Goal: Check status: Check status

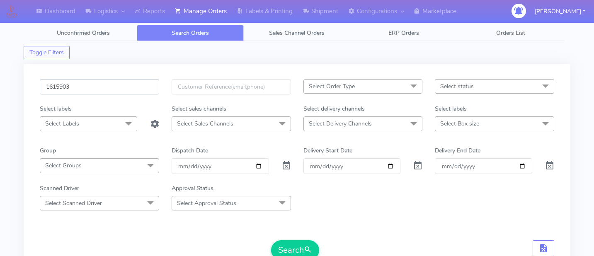
click at [110, 90] on input "1615903" at bounding box center [99, 86] width 119 height 15
paste input "1615972"
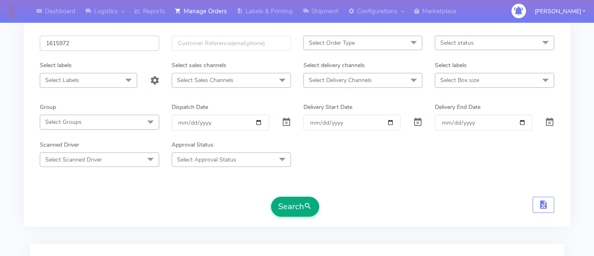
type input "1615972"
click at [290, 202] on button "Search" at bounding box center [295, 207] width 48 height 20
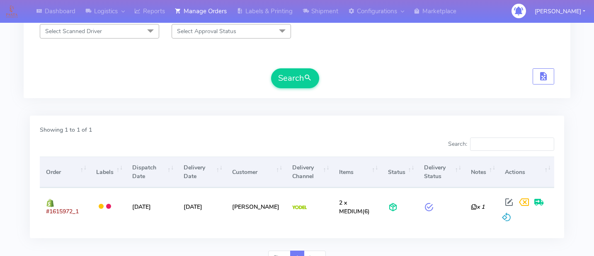
scroll to position [0, 0]
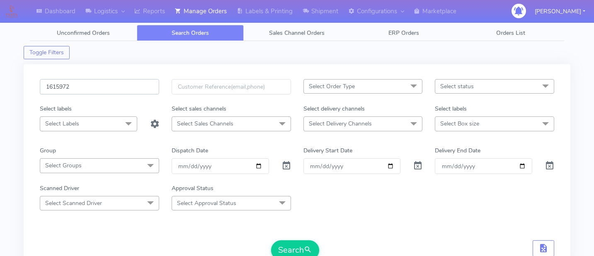
click at [89, 90] on input "1615972" at bounding box center [99, 86] width 119 height 15
paste input "1615753A"
type input "1615753"
click at [286, 253] on button "Search" at bounding box center [295, 250] width 48 height 20
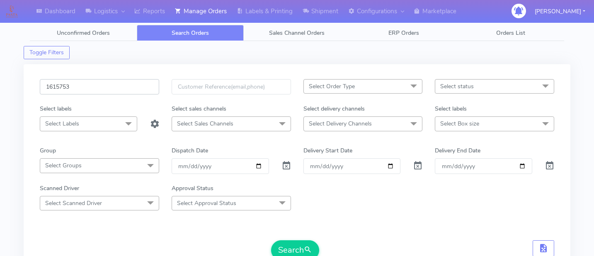
click at [83, 84] on input "1615753" at bounding box center [99, 86] width 119 height 15
paste input "1615825"
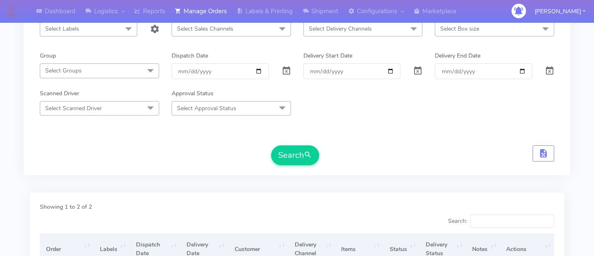
scroll to position [103, 0]
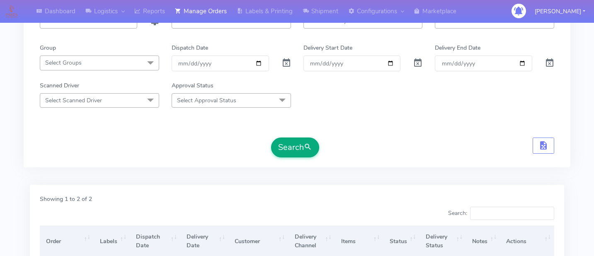
type input "1615825"
click at [291, 144] on button "Search" at bounding box center [295, 148] width 48 height 20
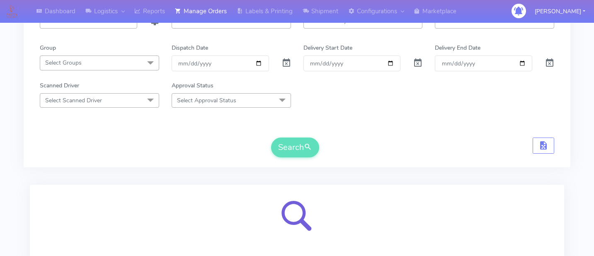
scroll to position [172, 0]
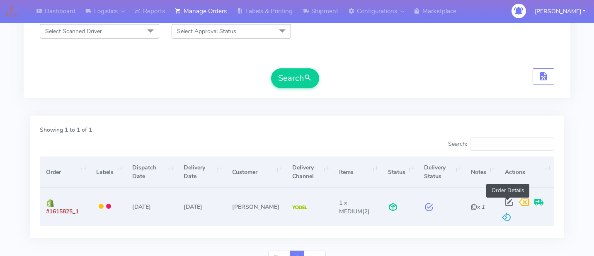
click at [503, 203] on span at bounding box center [508, 204] width 15 height 8
select select "5"
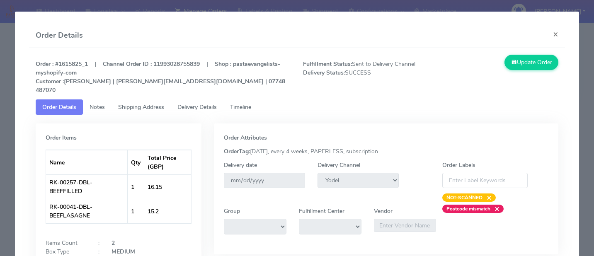
click at [215, 103] on span "Delivery Details" at bounding box center [196, 107] width 39 height 8
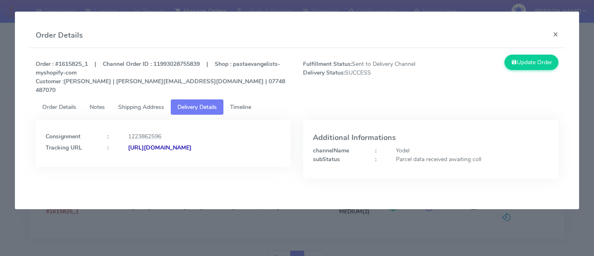
click at [246, 103] on span "Timeline" at bounding box center [240, 107] width 21 height 8
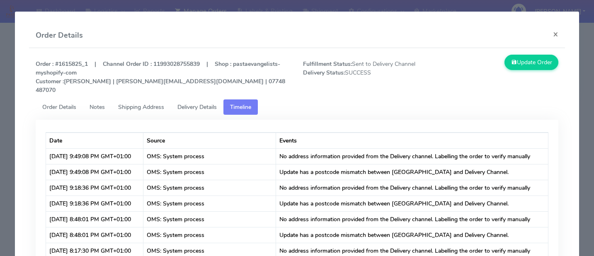
click at [579, 125] on modal-container "Order Details × Order : #1615825_1 | Channel Order ID : 11993028755839 | Shop :…" at bounding box center [297, 128] width 594 height 256
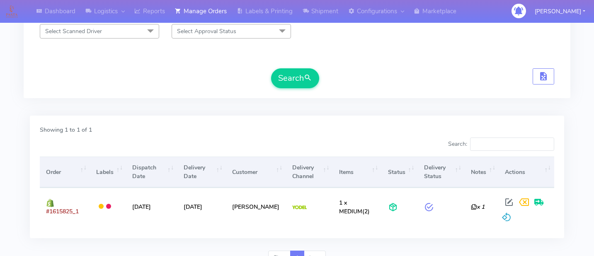
scroll to position [26, 0]
